Goal: Information Seeking & Learning: Check status

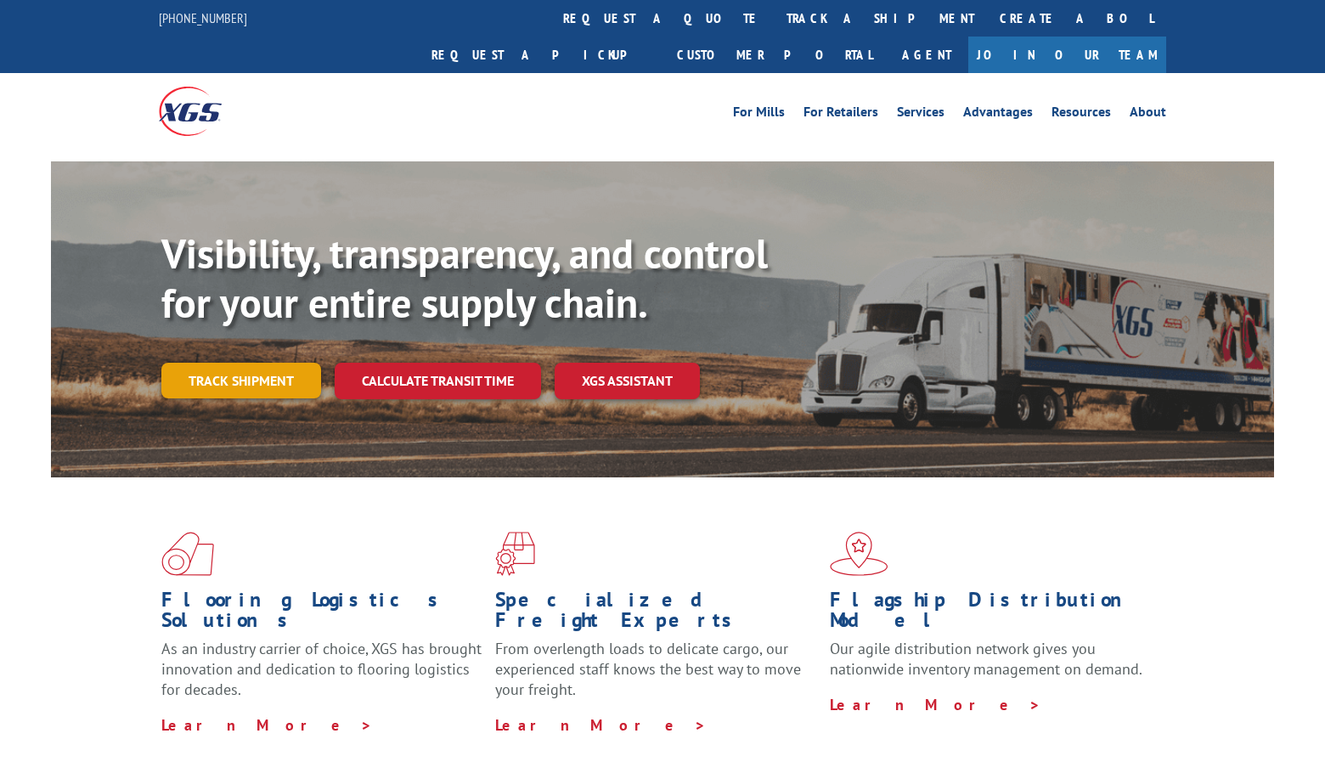
click at [273, 363] on link "Track shipment" at bounding box center [241, 381] width 160 height 36
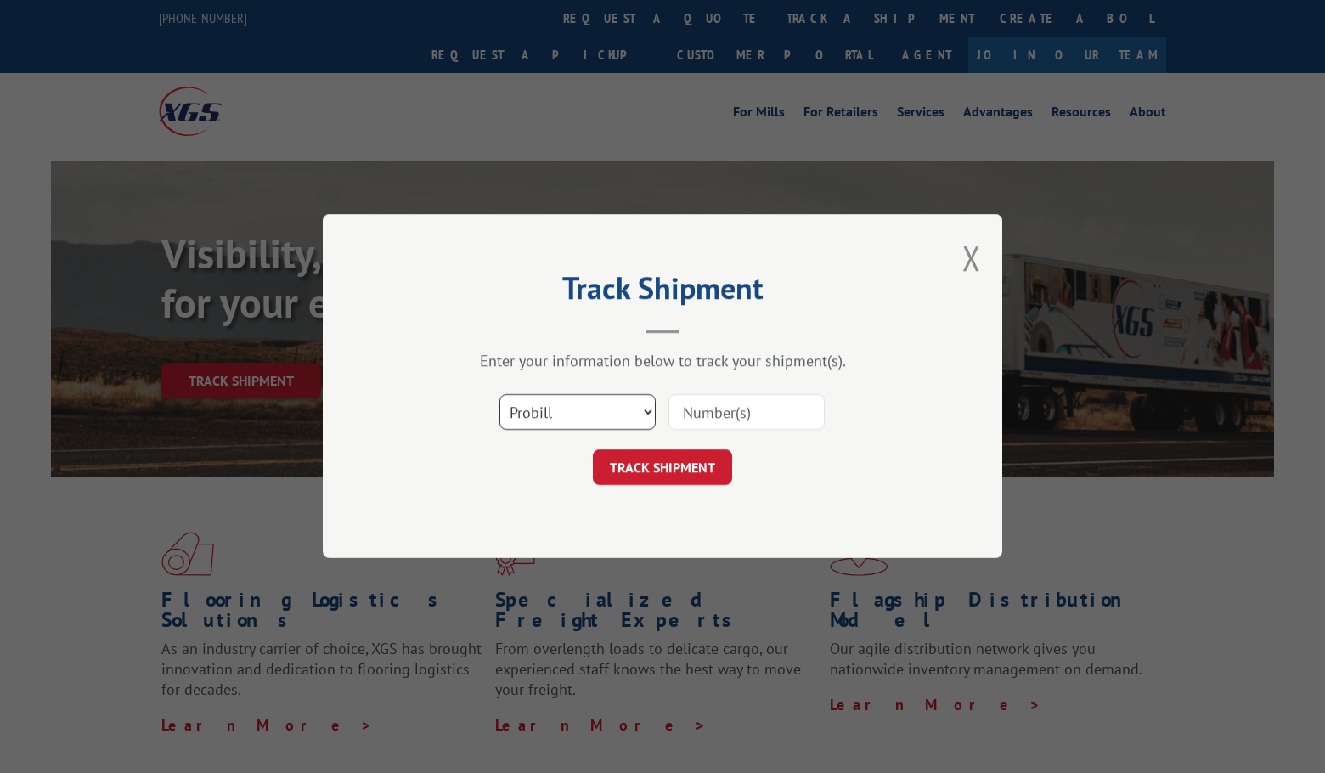
click at [564, 416] on select "Select category... Probill BOL PO" at bounding box center [577, 413] width 156 height 36
select select "bol"
click at [499, 395] on select "Select category... Probill BOL PO" at bounding box center [577, 413] width 156 height 36
click at [711, 413] on input at bounding box center [747, 413] width 156 height 36
paste input "2859014"
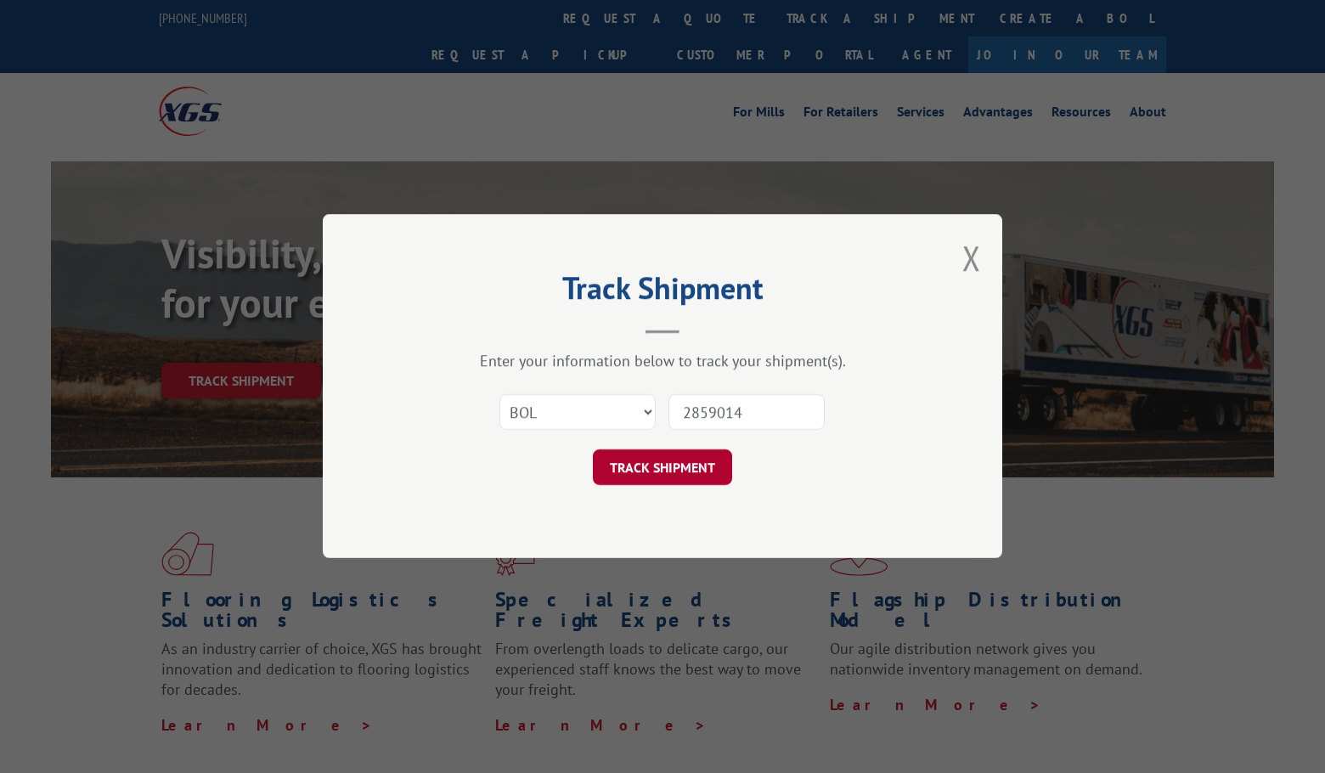
type input "2859014"
click at [689, 473] on button "TRACK SHIPMENT" at bounding box center [662, 468] width 139 height 36
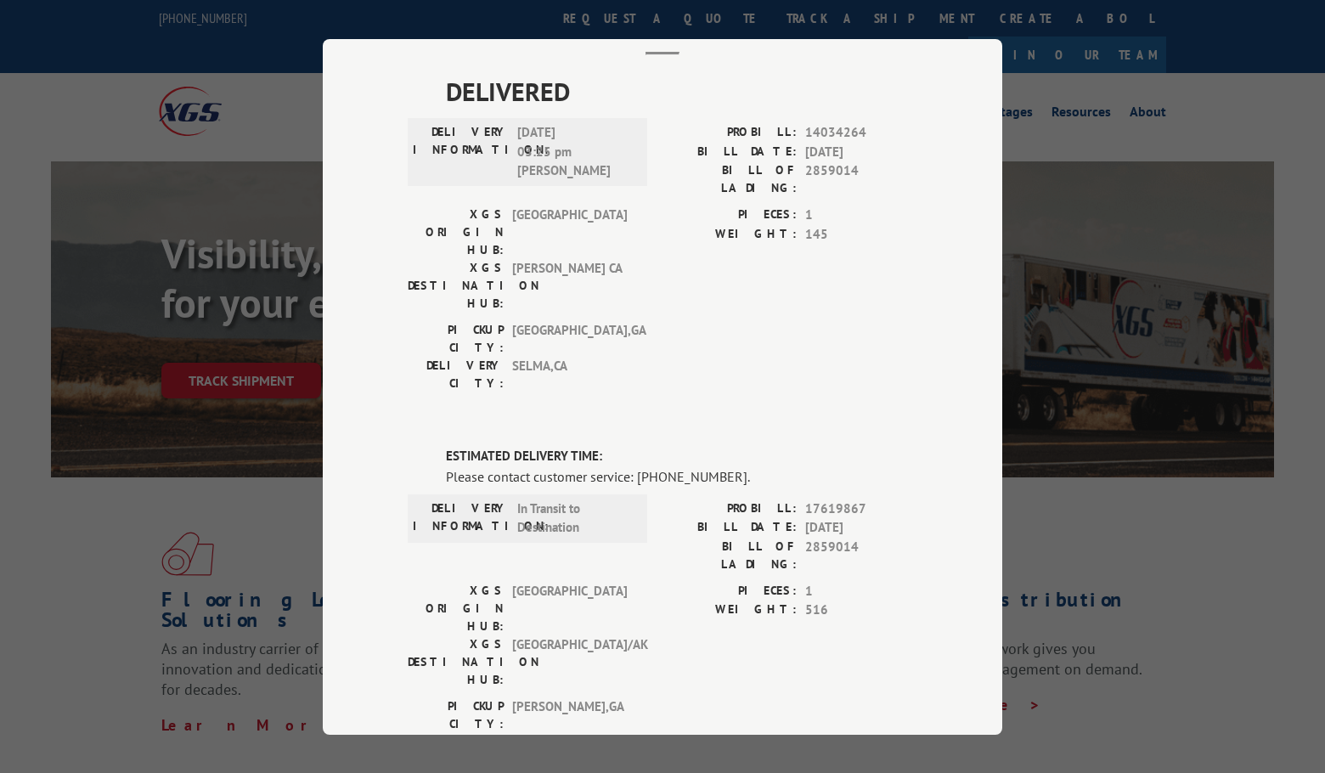
scroll to position [59, 0]
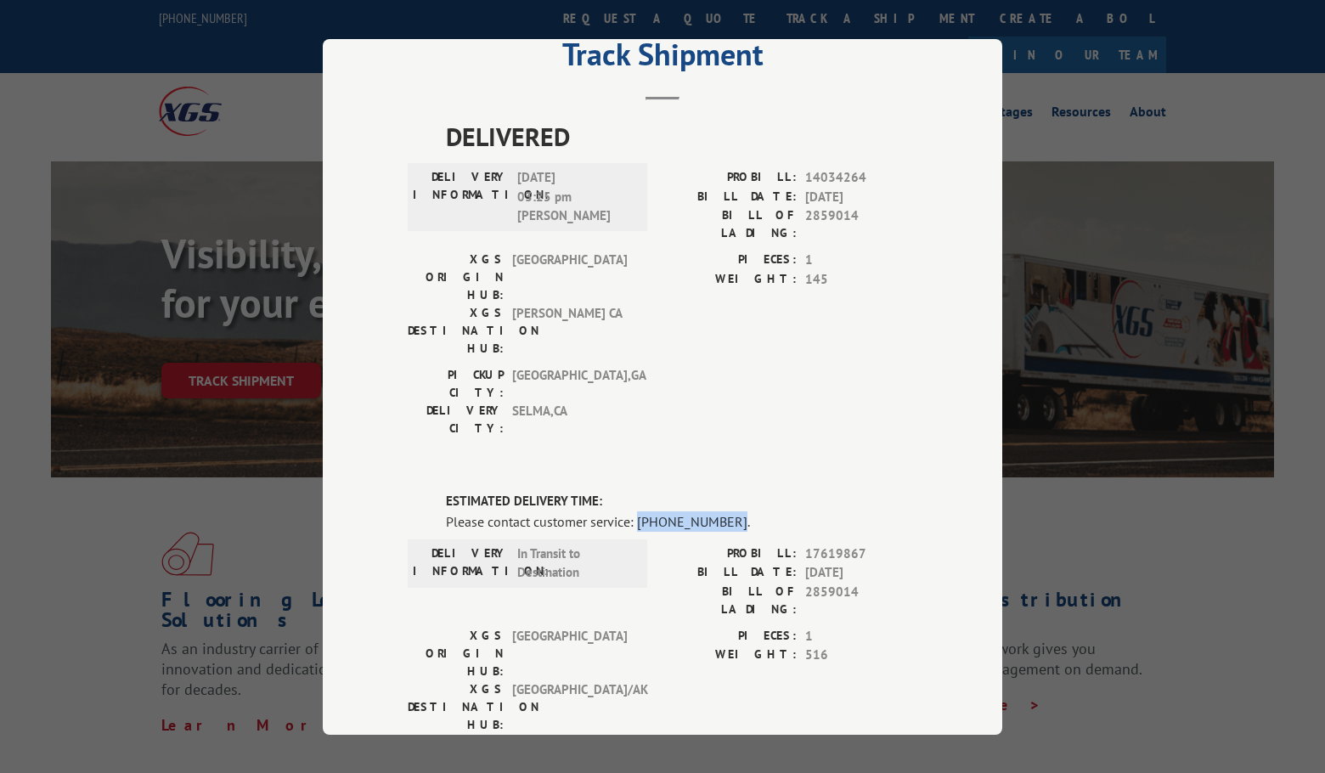
drag, startPoint x: 630, startPoint y: 422, endPoint x: 719, endPoint y: 426, distance: 88.4
click at [719, 511] on div "Please contact customer service: [PHONE_NUMBER]." at bounding box center [681, 521] width 471 height 20
copy div "[PHONE_NUMBER]"
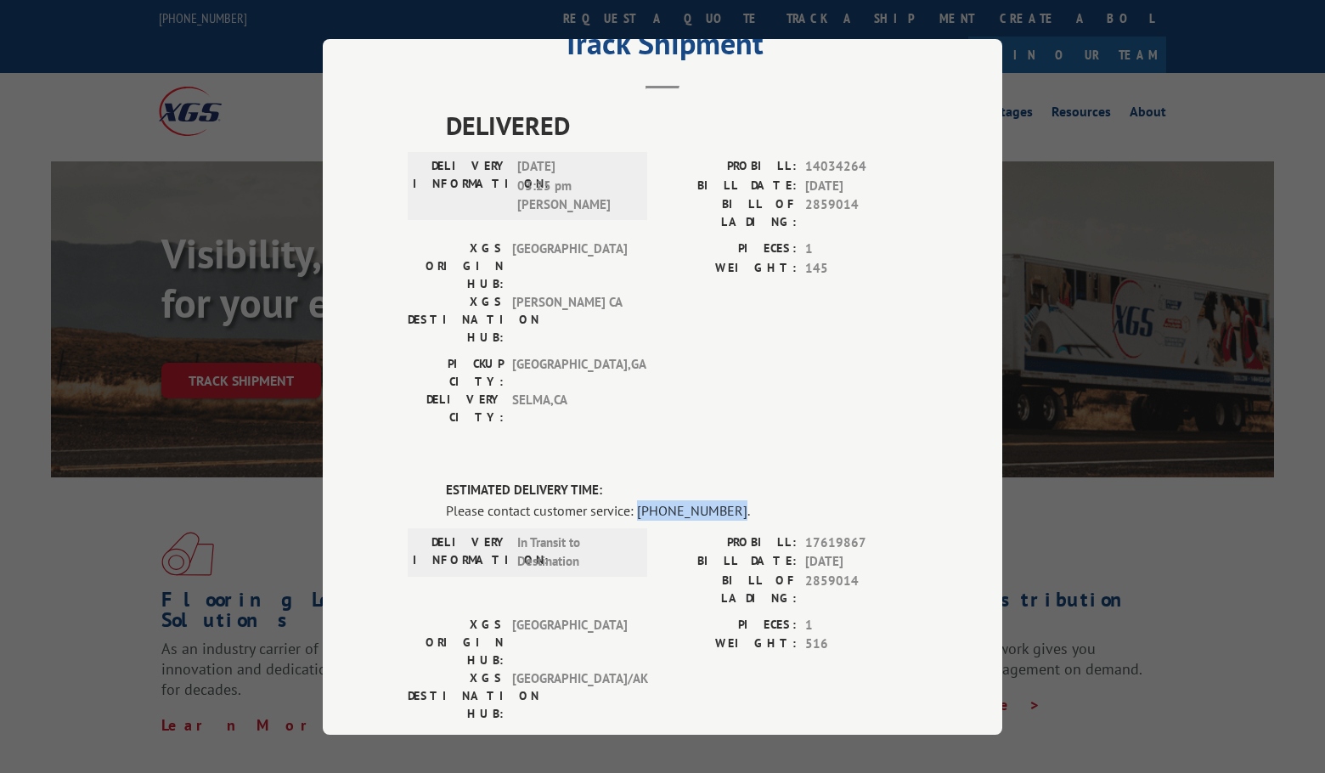
scroll to position [0, 0]
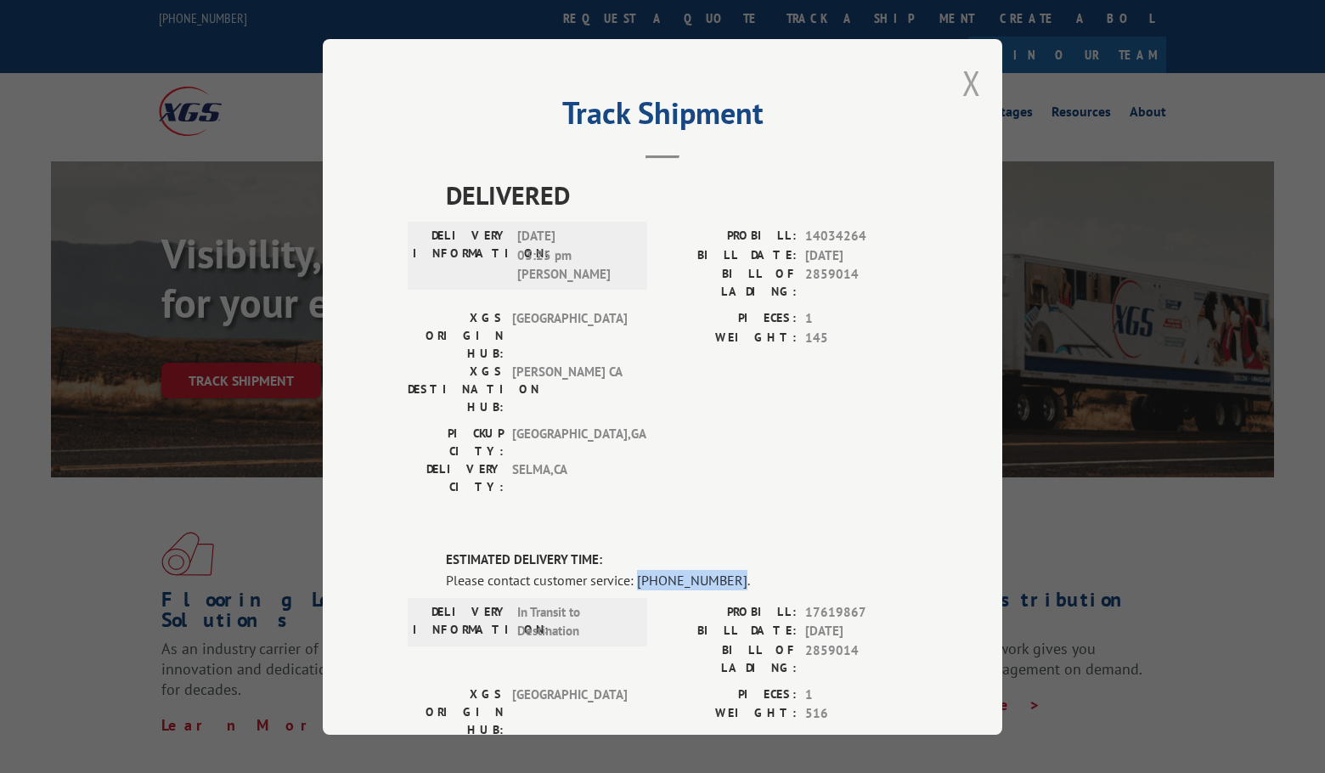
click at [965, 92] on button "Close modal" at bounding box center [971, 82] width 19 height 45
